Goal: Information Seeking & Learning: Learn about a topic

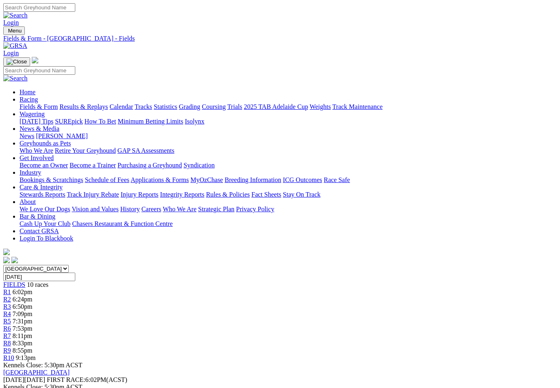
click at [103, 103] on link "Results & Replays" at bounding box center [83, 106] width 48 height 7
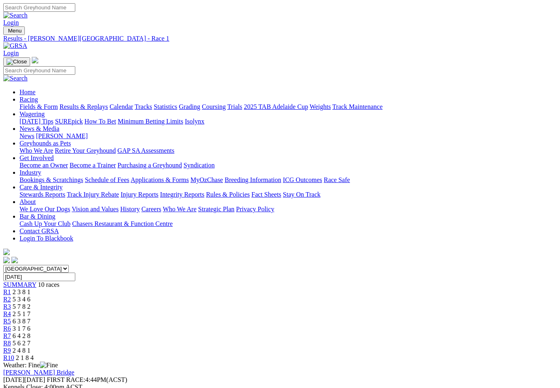
click at [11, 333] on span "R7" at bounding box center [7, 336] width 8 height 7
click at [37, 103] on link "Fields & Form" at bounding box center [39, 106] width 38 height 7
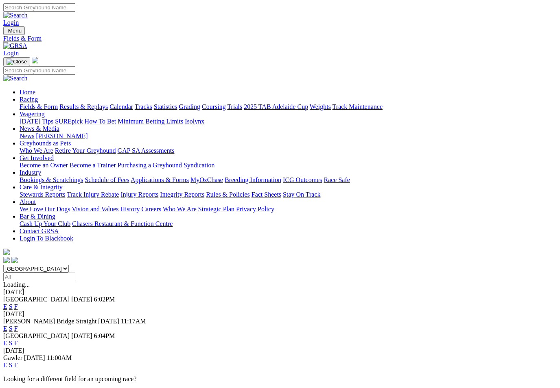
click at [38, 96] on link "Racing" at bounding box center [29, 99] width 18 height 7
click at [177, 103] on link "Statistics" at bounding box center [166, 106] width 24 height 7
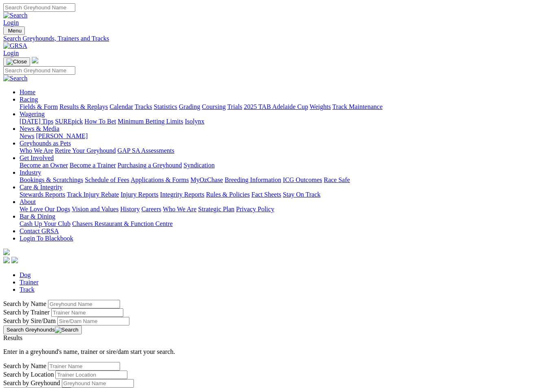
click at [48, 300] on input "Search by Greyhound name" at bounding box center [84, 304] width 72 height 9
type input "Terrific [PERSON_NAME]"
click at [82, 326] on button "Search Greyhounds" at bounding box center [42, 330] width 78 height 9
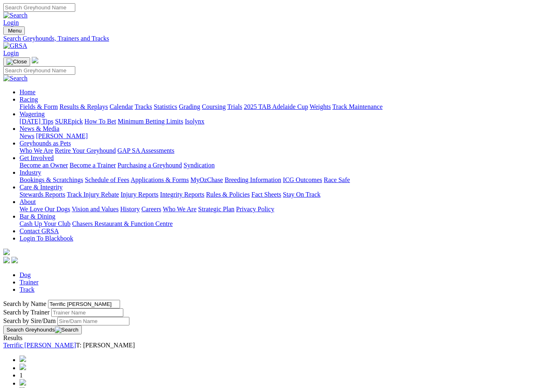
click at [70, 342] on link "Terrific [PERSON_NAME]" at bounding box center [39, 345] width 73 height 7
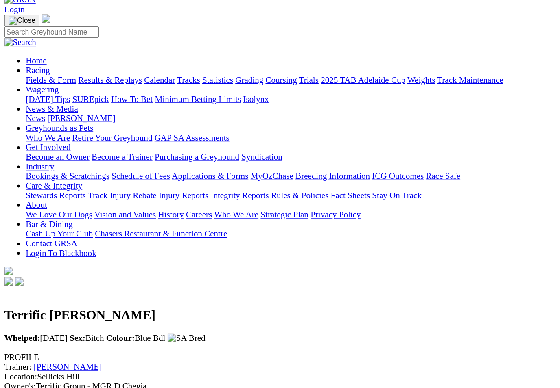
scroll to position [46, 0]
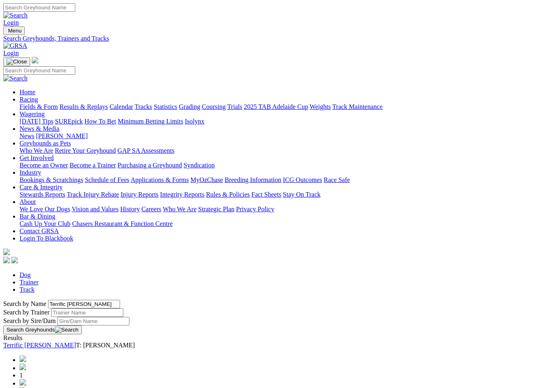
click at [103, 103] on link "Results & Replays" at bounding box center [83, 106] width 48 height 7
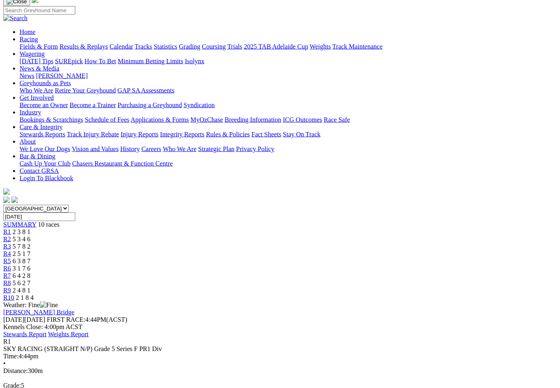
scroll to position [61, 0]
click at [30, 235] on span "5 3 4 6" at bounding box center [22, 238] width 18 height 7
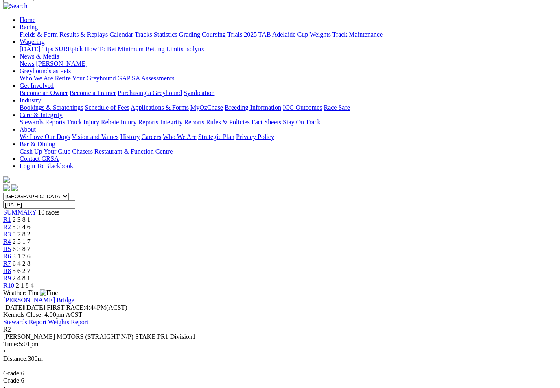
scroll to position [66, 0]
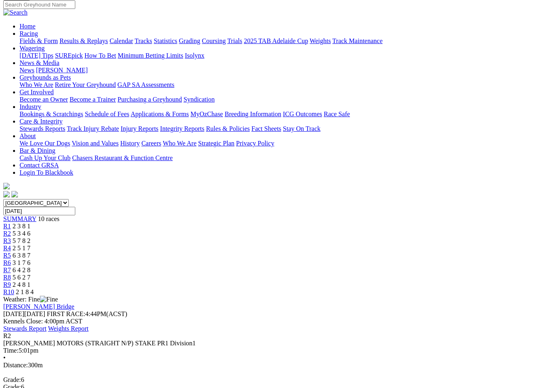
click at [11, 237] on link "R3" at bounding box center [7, 240] width 8 height 7
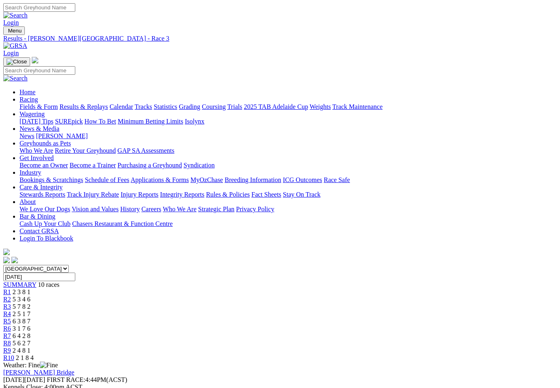
click at [11, 296] on link "R2" at bounding box center [7, 299] width 8 height 7
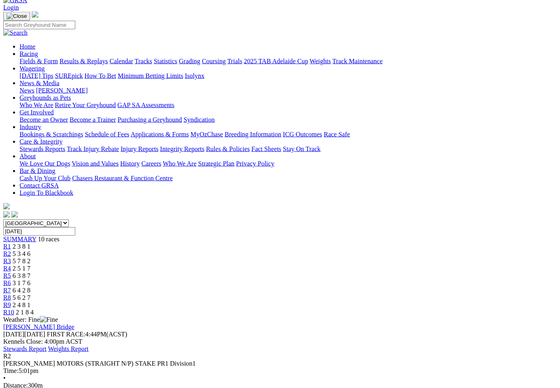
scroll to position [39, 0]
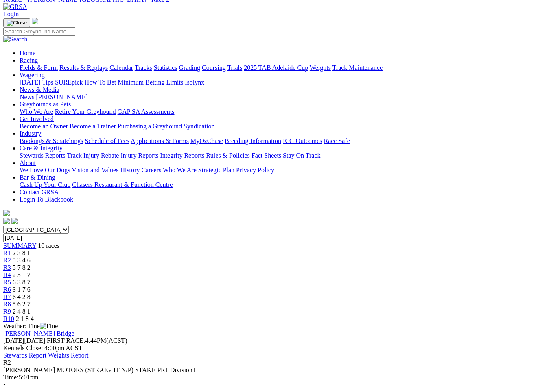
click at [11, 264] on span "R3" at bounding box center [7, 267] width 8 height 7
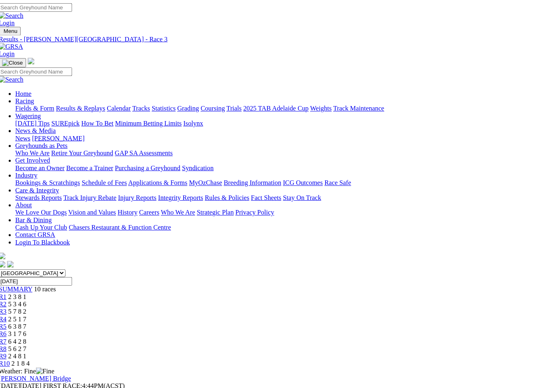
click at [34, 103] on link "Fields & Form" at bounding box center [39, 106] width 38 height 7
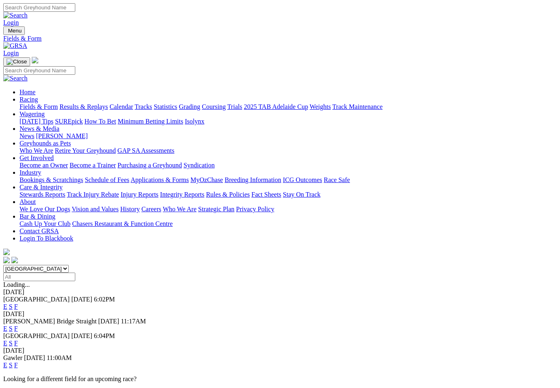
click at [18, 303] on link "F" at bounding box center [16, 306] width 4 height 7
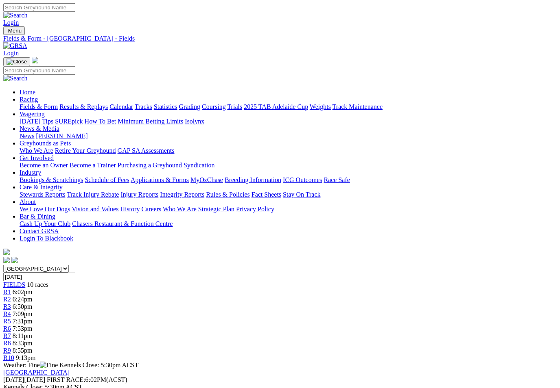
click at [36, 103] on link "Fields & Form" at bounding box center [39, 106] width 38 height 7
